Goal: Task Accomplishment & Management: Use online tool/utility

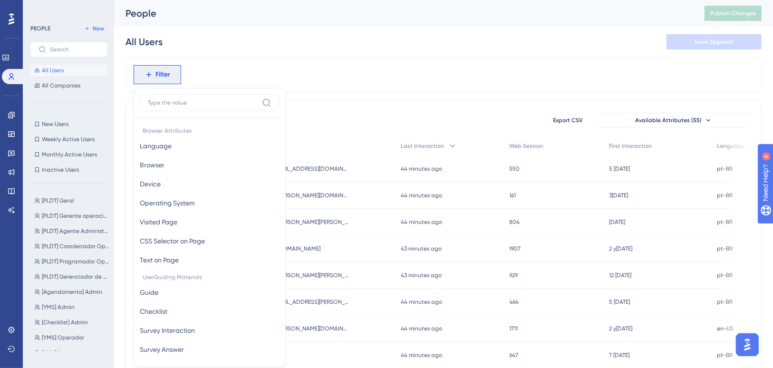
click at [15, 11] on div at bounding box center [11, 18] width 15 height 15
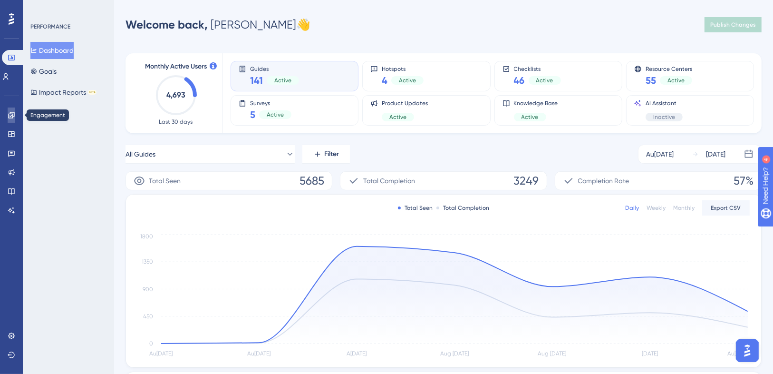
click at [9, 112] on icon at bounding box center [12, 115] width 8 height 8
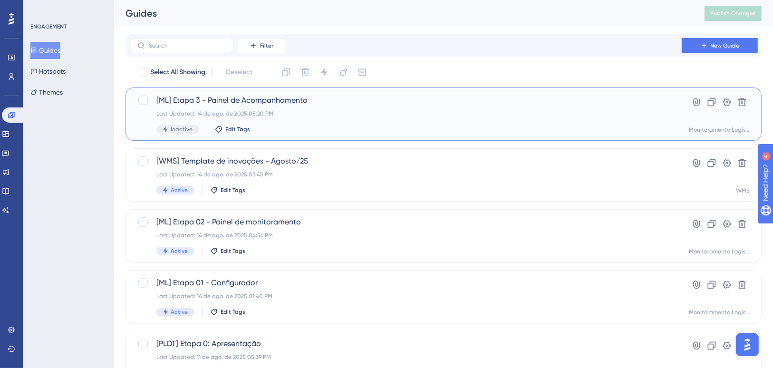
click at [302, 124] on div "[ML] Etapa 3 - Painel de Acompanhamento Last Updated: 14 de ago. de 2025 05:20 …" at bounding box center [406, 114] width 499 height 39
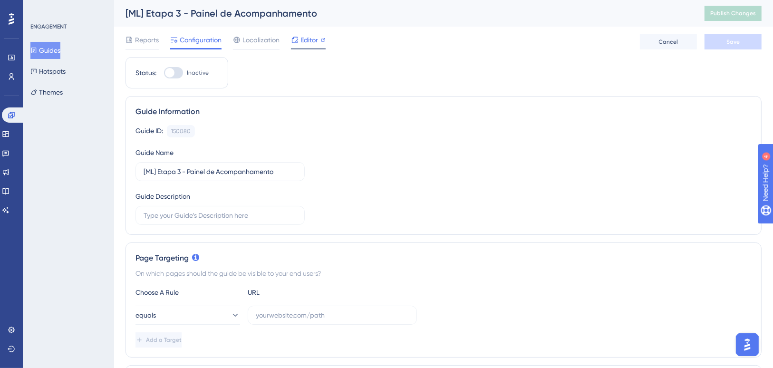
click at [301, 38] on span "Editor" at bounding box center [310, 39] width 18 height 11
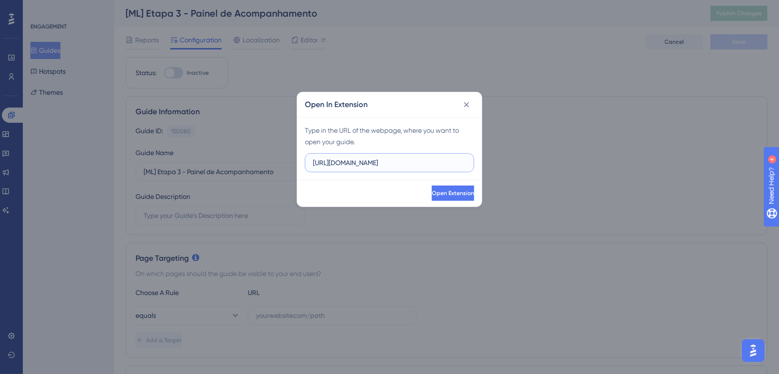
click at [352, 160] on input "https://demo.logistica.totvs.app" at bounding box center [389, 162] width 153 height 10
paste input "supply.logistica.staging.totvs.app/monitoramentologistico/planos-acompanhamento"
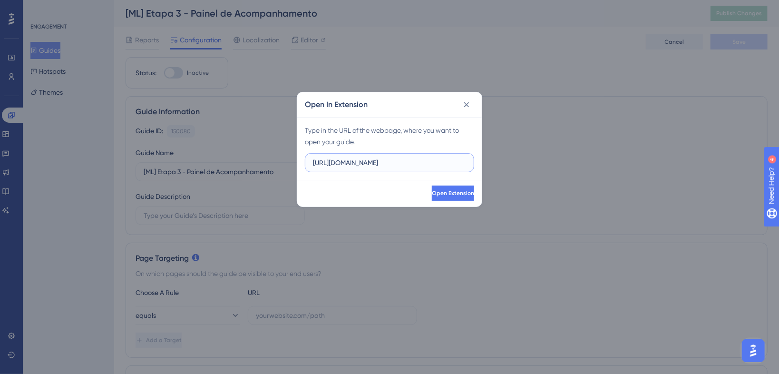
scroll to position [0, 133]
type input "https://supply.logistica.staging.totvs.app/monitoramentologistico/planos-acompa…"
click at [430, 195] on button "Open Extension" at bounding box center [452, 193] width 44 height 15
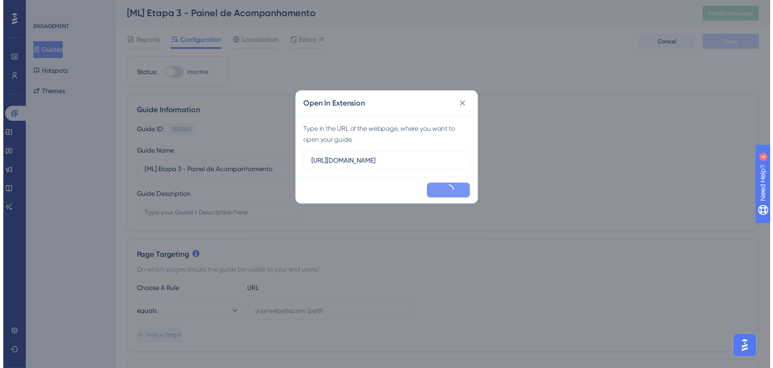
scroll to position [0, 0]
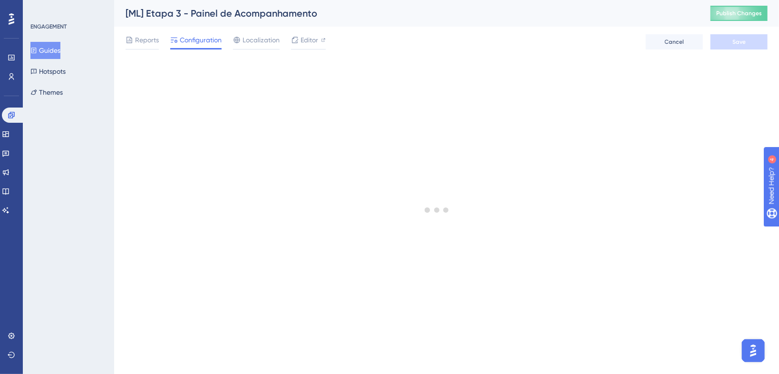
click at [55, 51] on button "Guides" at bounding box center [45, 50] width 30 height 17
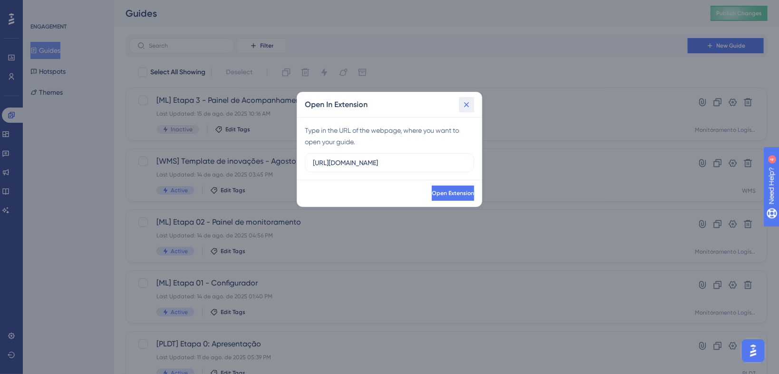
click at [464, 107] on icon at bounding box center [467, 105] width 10 height 10
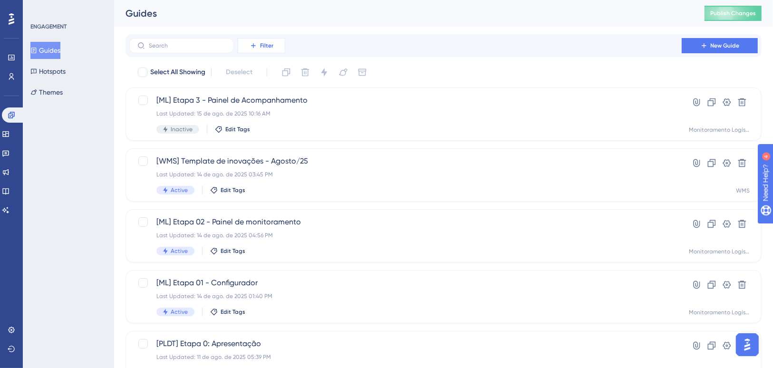
click at [262, 47] on span "Filter" at bounding box center [266, 46] width 13 height 8
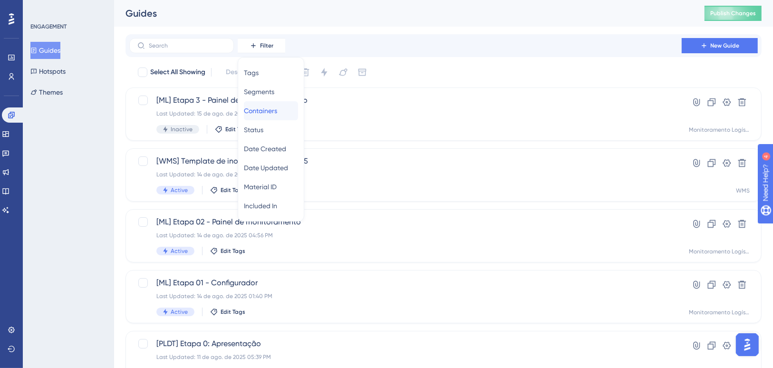
click at [272, 114] on span "Containers" at bounding box center [260, 110] width 33 height 11
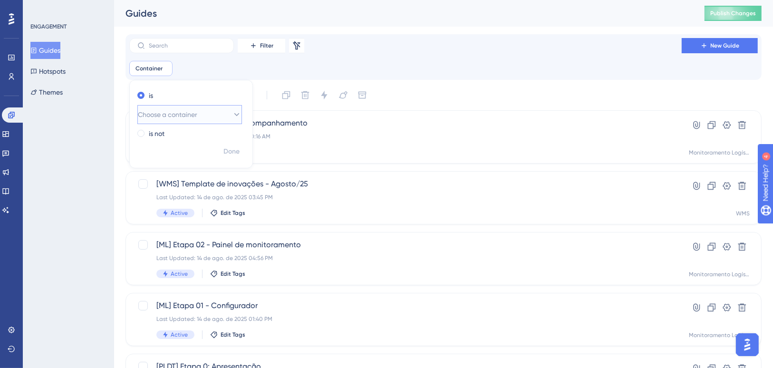
click at [192, 116] on span "Choose a container" at bounding box center [167, 114] width 59 height 11
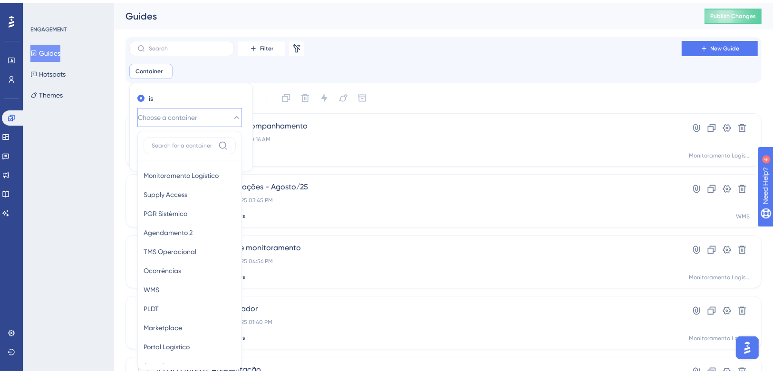
scroll to position [63, 0]
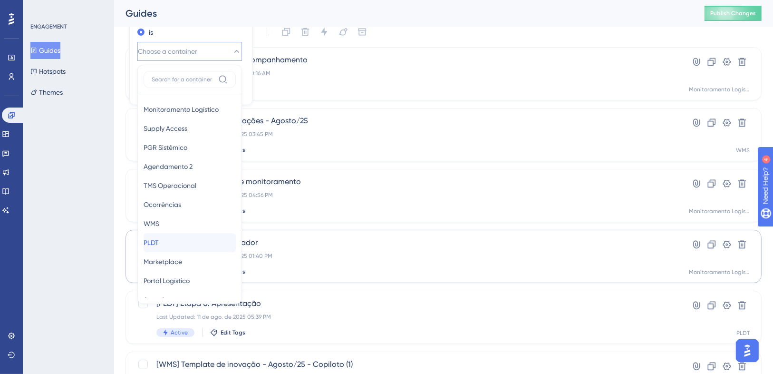
click at [158, 240] on span "PLDT" at bounding box center [151, 242] width 15 height 11
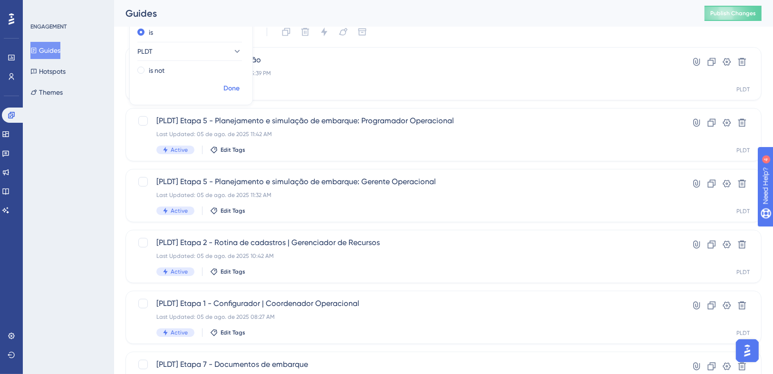
click at [228, 88] on span "Done" at bounding box center [232, 88] width 16 height 11
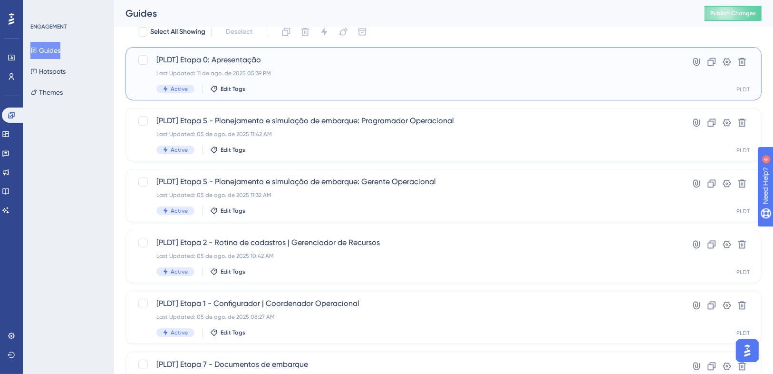
click at [299, 73] on div "Last Updated: 11 de ago. de 2025 05:39 PM" at bounding box center [406, 73] width 499 height 8
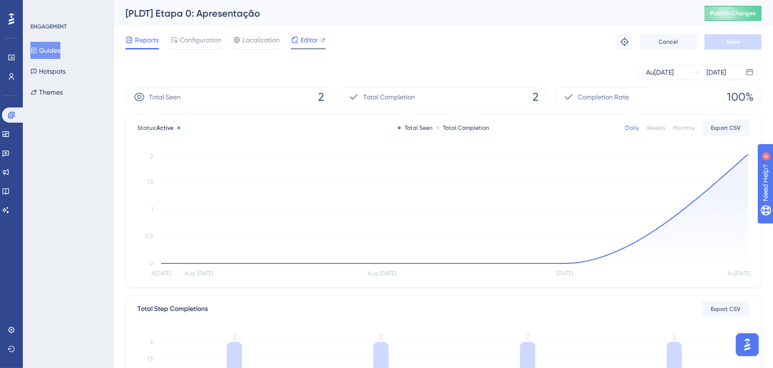
click at [311, 44] on span "Editor" at bounding box center [310, 39] width 18 height 11
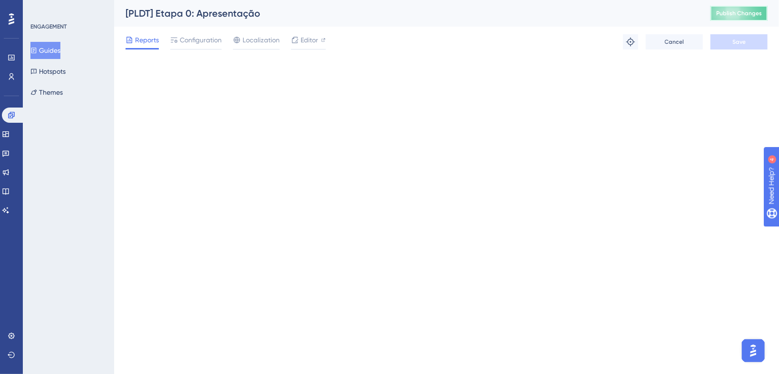
click at [743, 16] on span "Publish Changes" at bounding box center [739, 14] width 46 height 8
click at [736, 9] on button "Publish Changes" at bounding box center [739, 13] width 57 height 15
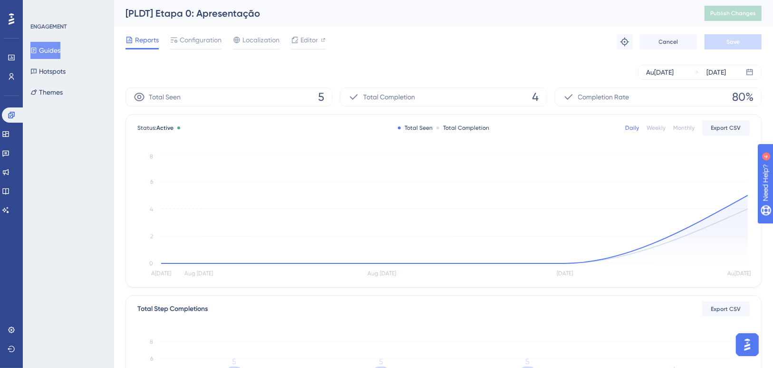
click at [53, 49] on button "Guides" at bounding box center [45, 50] width 30 height 17
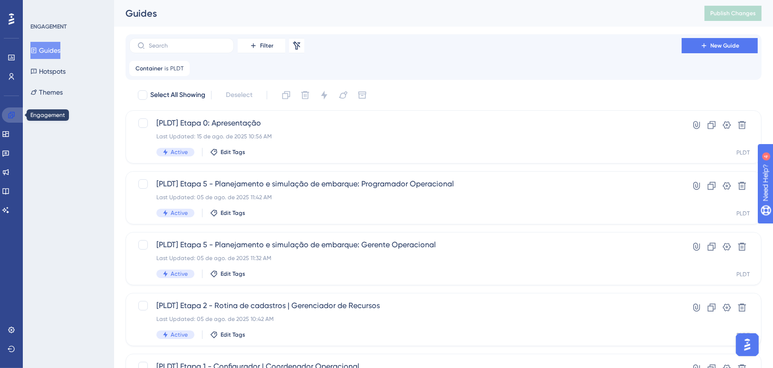
click at [10, 115] on icon at bounding box center [12, 115] width 8 height 8
click at [13, 118] on icon at bounding box center [12, 115] width 8 height 8
click at [160, 72] on span "Container" at bounding box center [149, 69] width 27 height 8
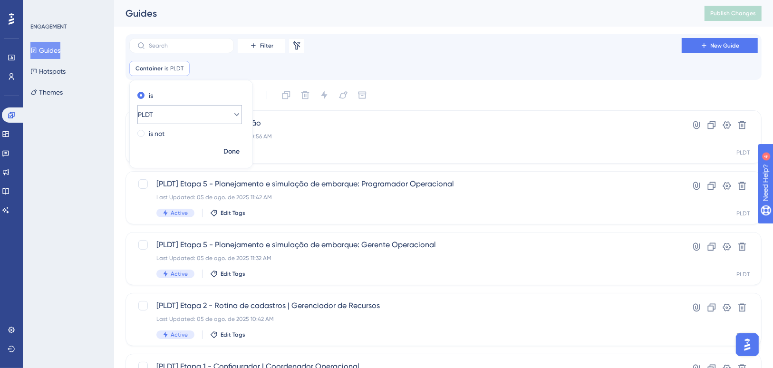
click at [196, 114] on button "PLDT" at bounding box center [189, 114] width 105 height 19
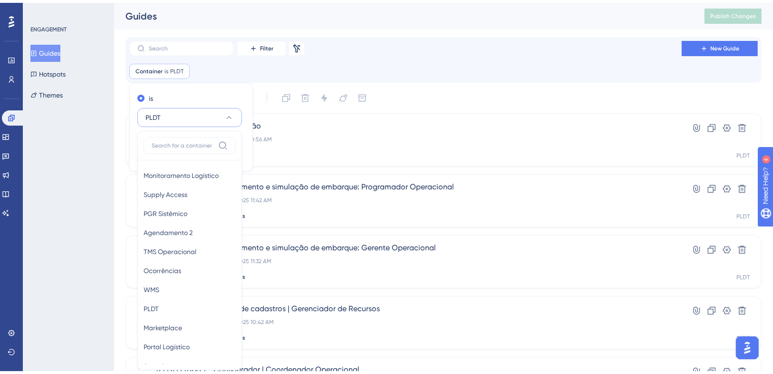
scroll to position [61, 0]
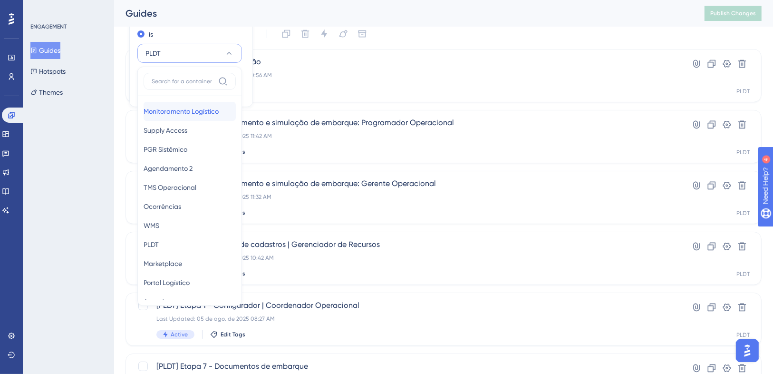
click at [193, 116] on div "Monitoramento Logístico Monitoramento Logístico" at bounding box center [190, 111] width 92 height 19
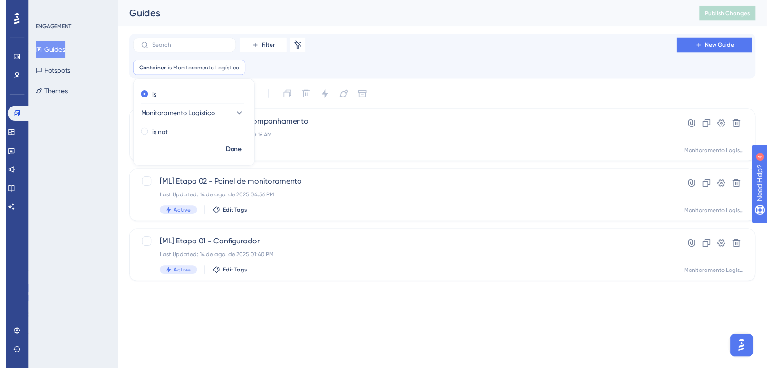
scroll to position [0, 0]
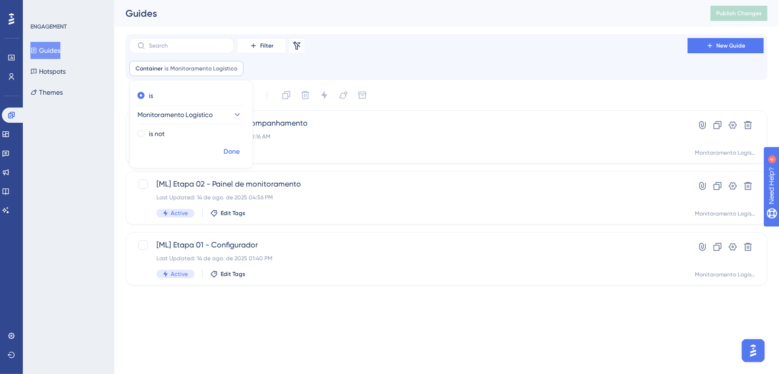
click at [230, 151] on span "Done" at bounding box center [232, 151] width 16 height 11
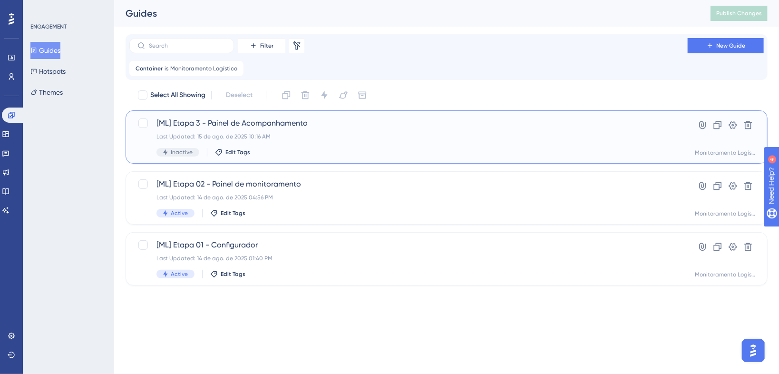
click at [277, 136] on div "Last Updated: 15 de ago. de 2025 10:16 AM" at bounding box center [409, 137] width 504 height 8
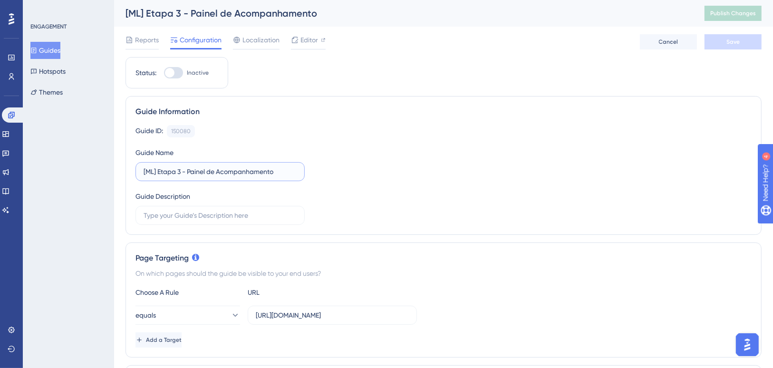
click at [175, 171] on input "[ML] Etapa 3 - Painel de Acompanhamento" at bounding box center [220, 171] width 153 height 10
click at [176, 170] on input "[ML] Etapa 3 - Painel de Acompanhamento" at bounding box center [220, 171] width 153 height 10
type input "[ML] Etapa 03 - Painel de Acompanhamento"
click at [724, 45] on button "Save" at bounding box center [733, 41] width 57 height 15
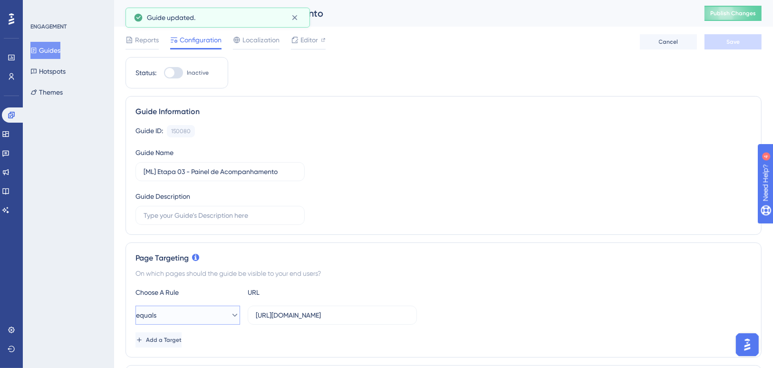
click at [215, 318] on button "equals" at bounding box center [188, 315] width 105 height 19
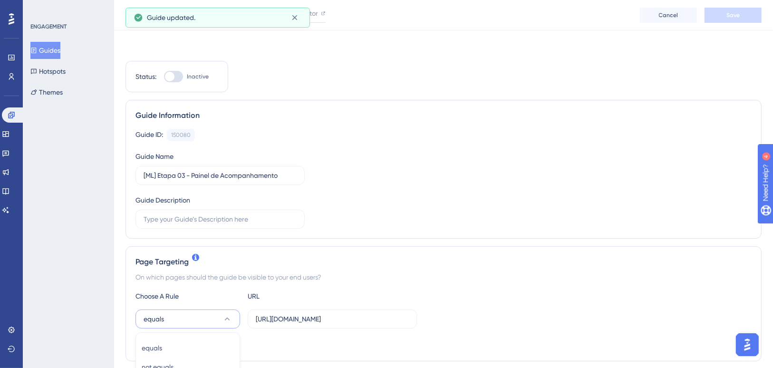
scroll to position [220, 0]
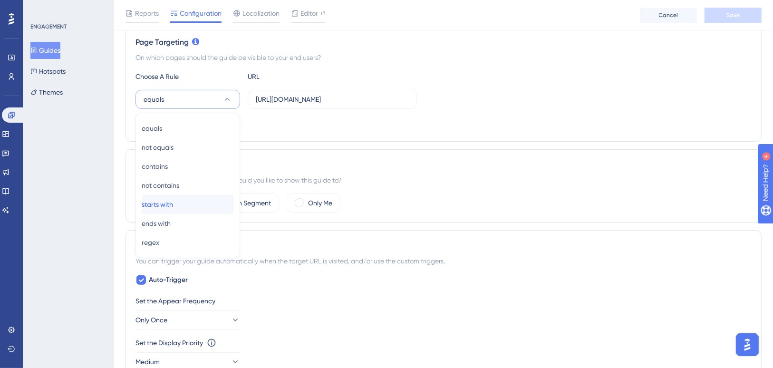
click at [187, 209] on div "starts with starts with" at bounding box center [188, 204] width 92 height 19
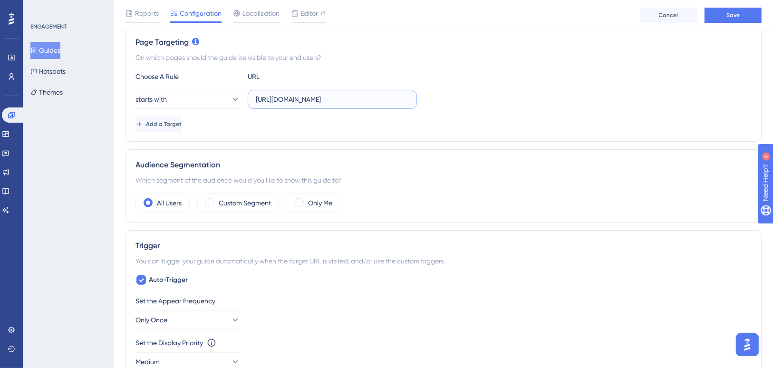
drag, startPoint x: 300, startPoint y: 97, endPoint x: 259, endPoint y: 102, distance: 41.2
click at [259, 102] on input "https://supply.logistica.staging.totvs.app/monitoramentologistico/planos-acompa…" at bounding box center [332, 99] width 153 height 10
type input ".logistica.staging.totvs.app/monitoramentologistico/planos-acompanhamento"
click at [216, 91] on button "starts with" at bounding box center [188, 99] width 105 height 19
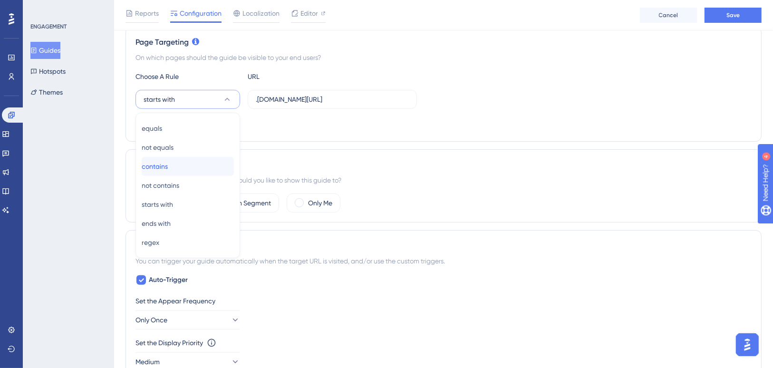
click at [186, 169] on div "contains contains" at bounding box center [188, 166] width 92 height 19
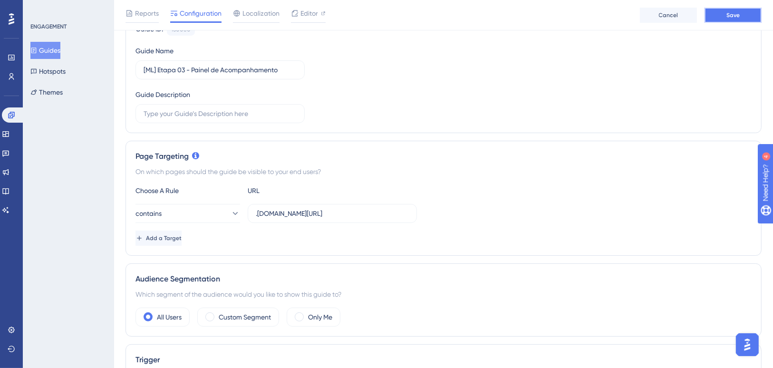
click at [715, 19] on button "Save" at bounding box center [733, 15] width 57 height 15
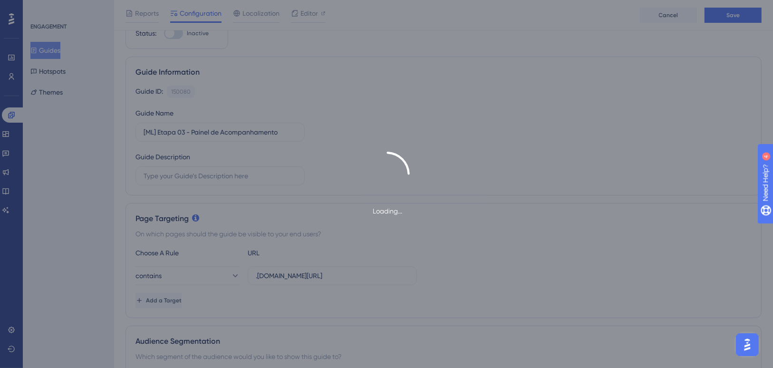
scroll to position [0, 0]
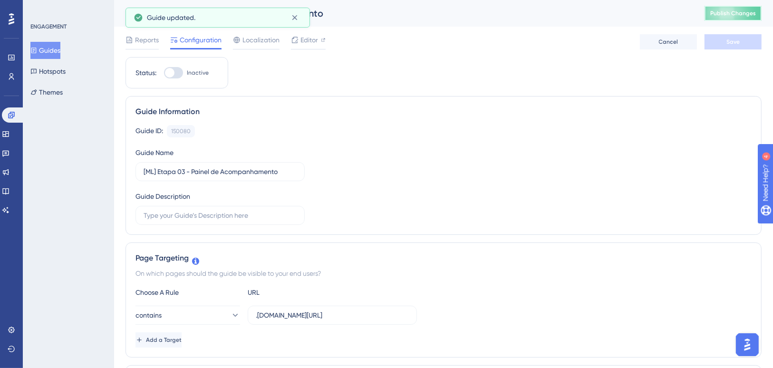
click at [723, 16] on span "Publish Changes" at bounding box center [734, 14] width 46 height 8
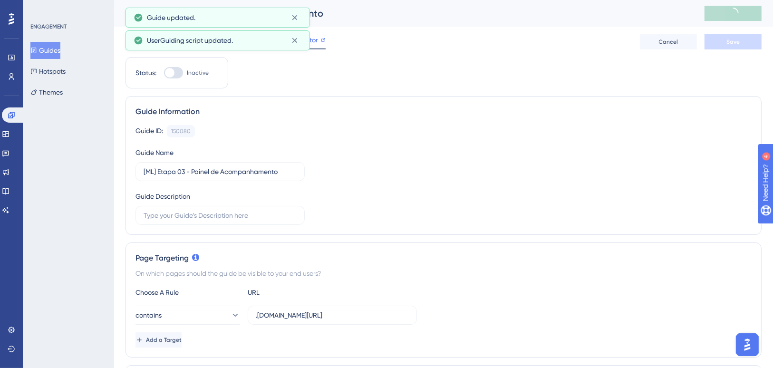
click at [314, 44] on span "Editor" at bounding box center [310, 39] width 18 height 11
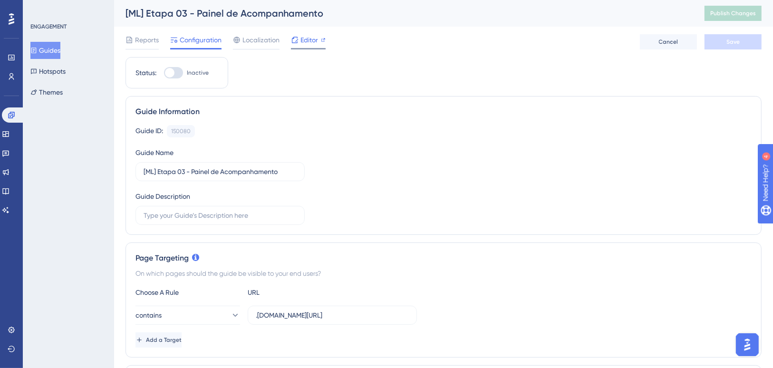
click at [310, 44] on span "Editor" at bounding box center [310, 39] width 18 height 11
